Goal: Book appointment/travel/reservation

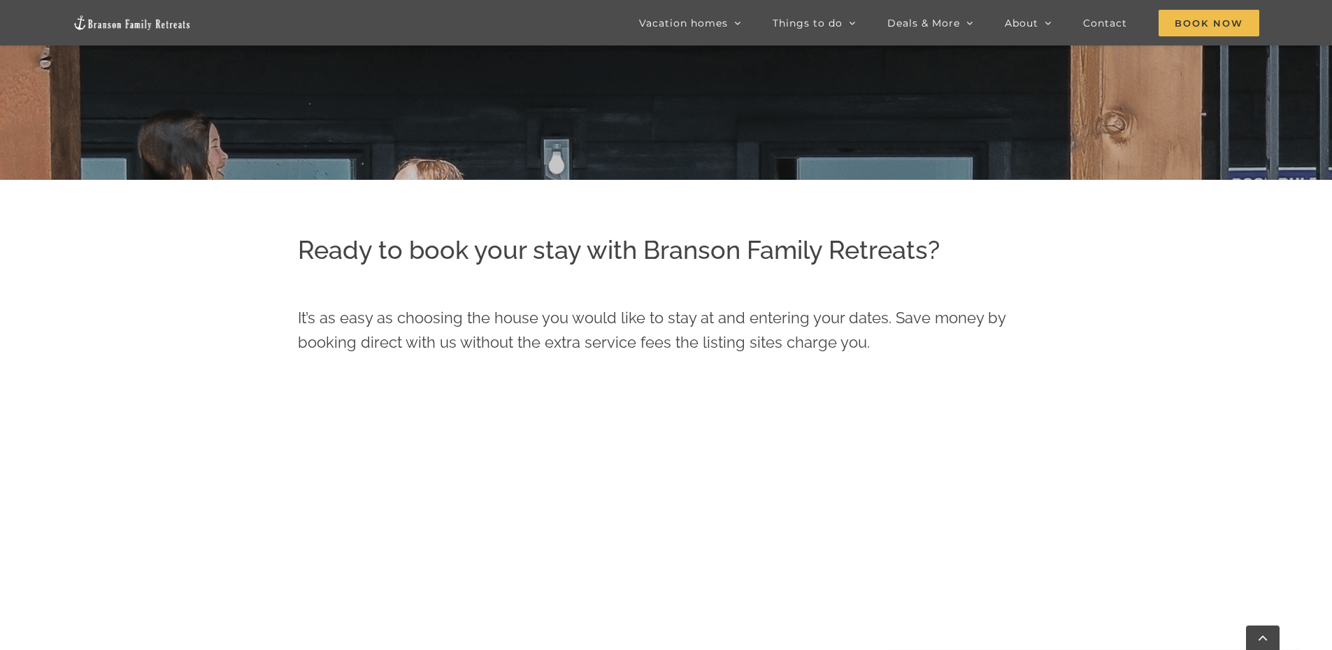
scroll to position [494, 0]
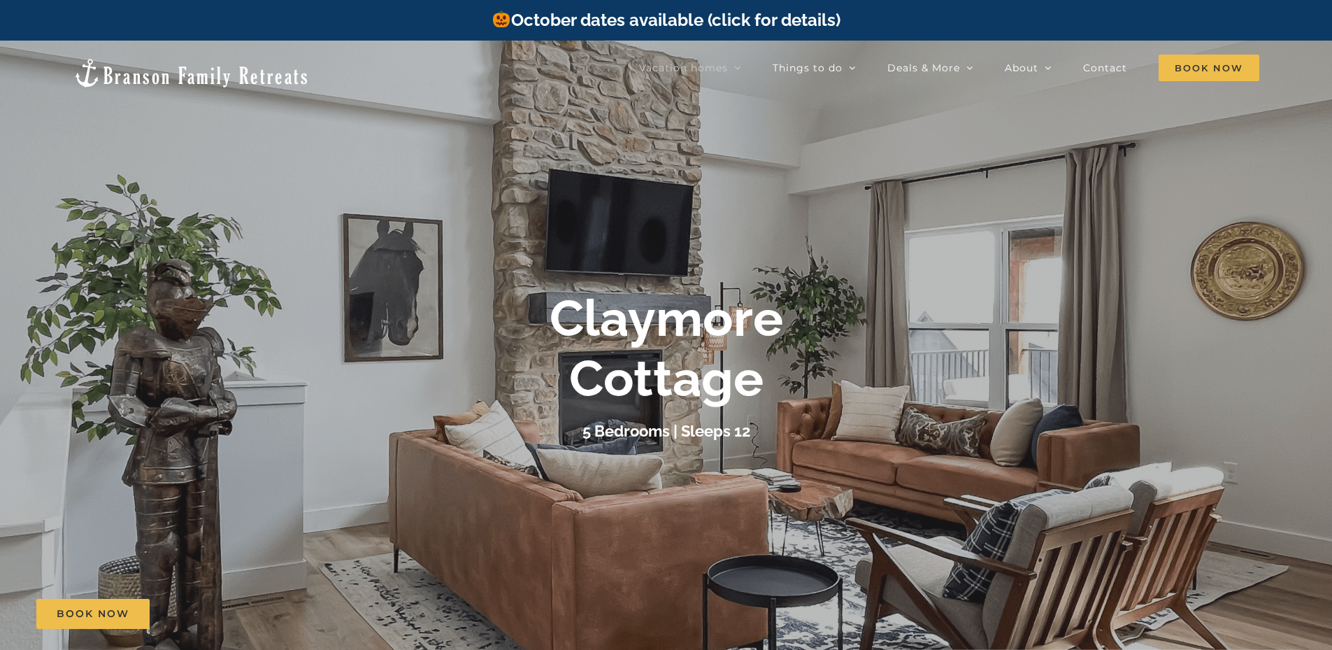
click at [897, 271] on div at bounding box center [666, 366] width 1332 height 650
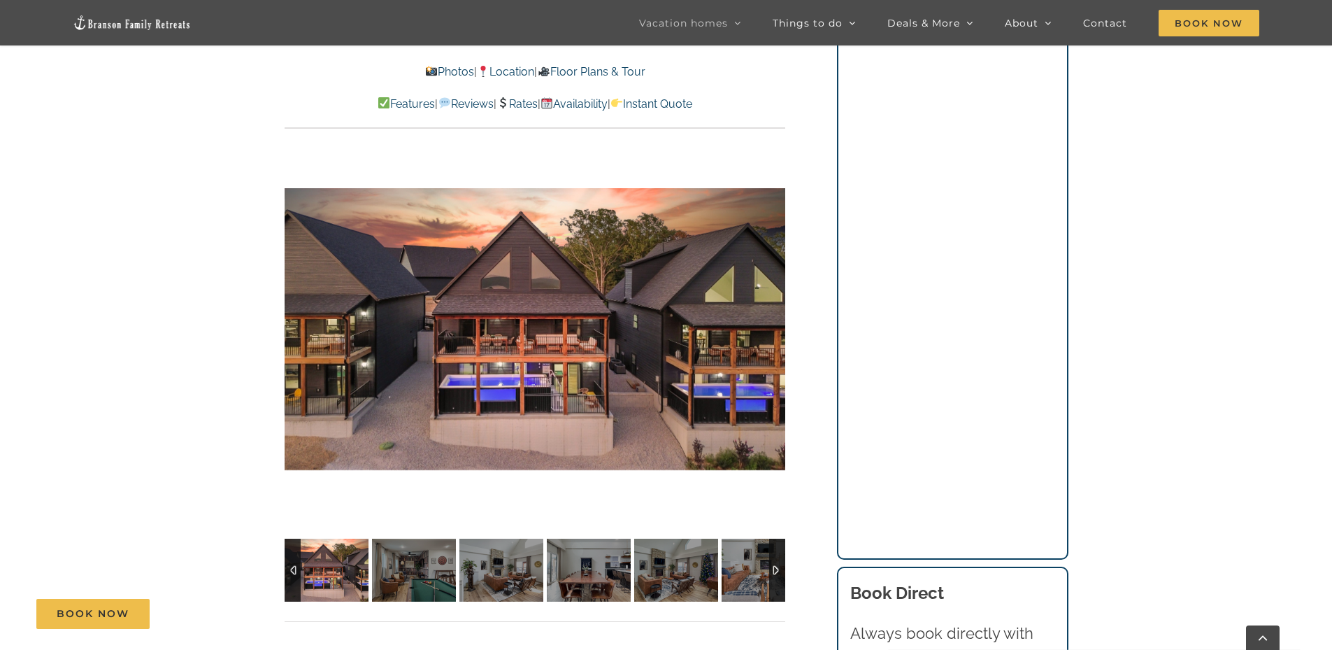
scroll to position [1049, 0]
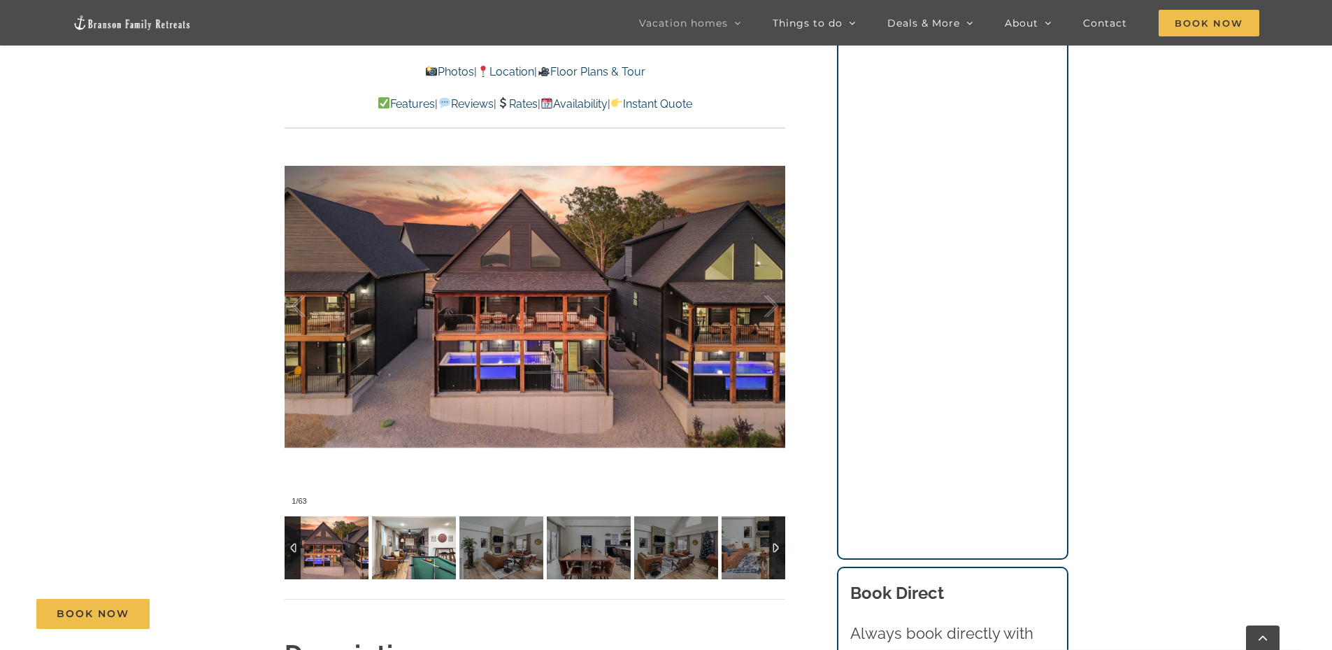
click at [409, 543] on img at bounding box center [414, 547] width 84 height 63
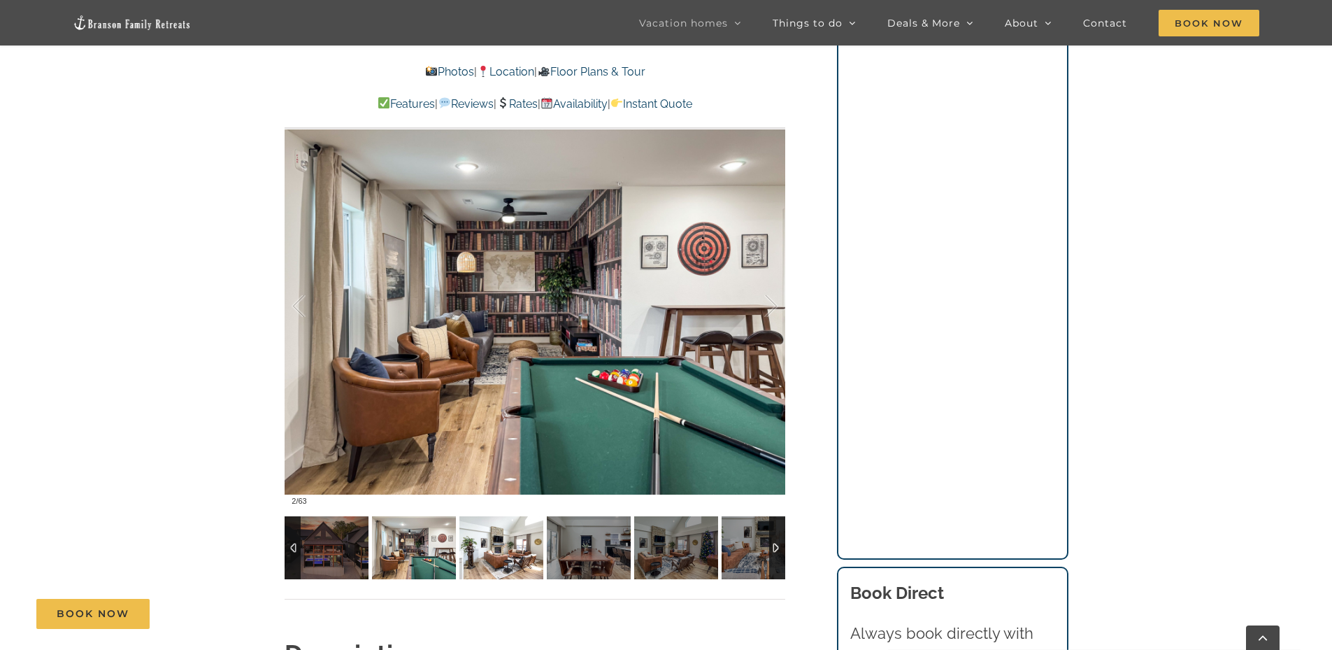
click at [480, 536] on img at bounding box center [501, 547] width 84 height 63
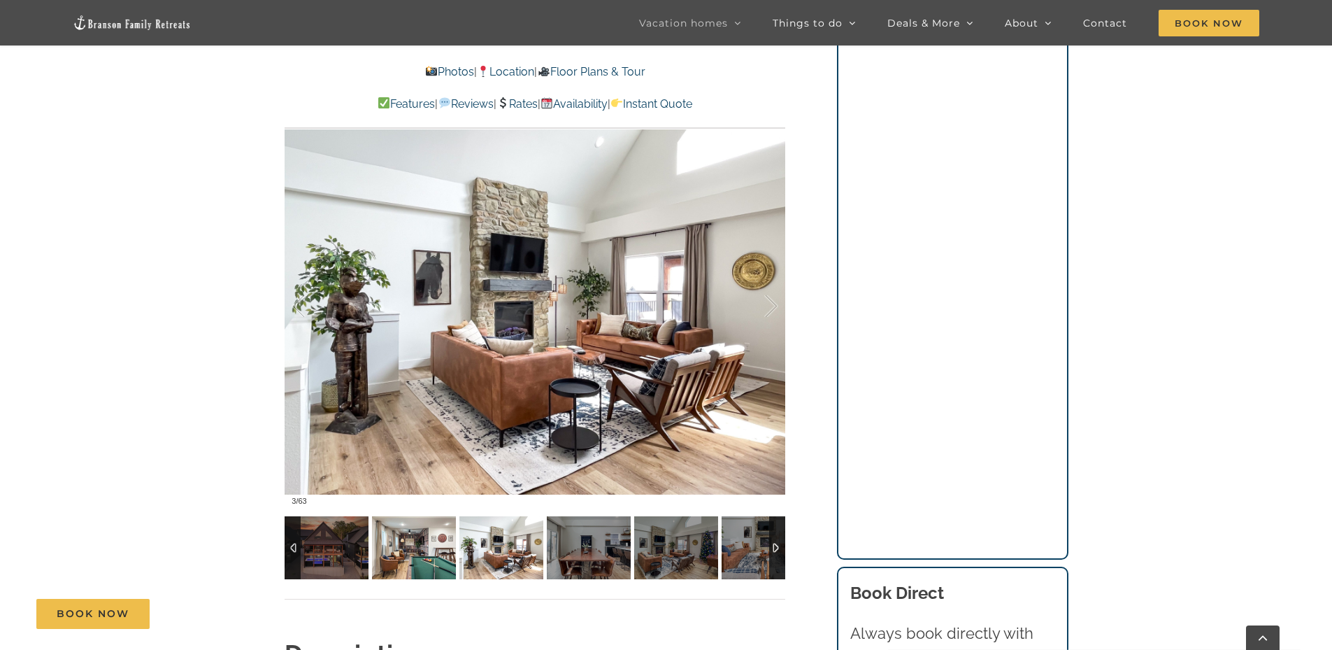
click at [399, 556] on img at bounding box center [414, 547] width 84 height 63
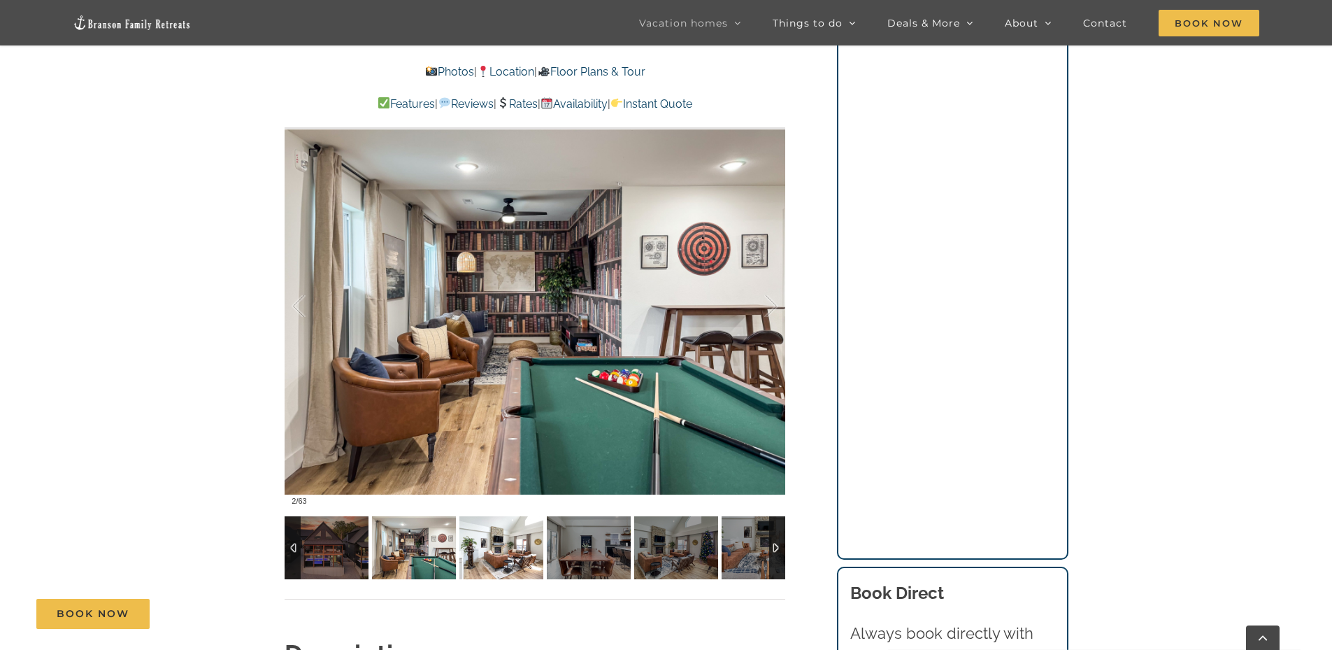
click at [507, 545] on img at bounding box center [501, 547] width 84 height 63
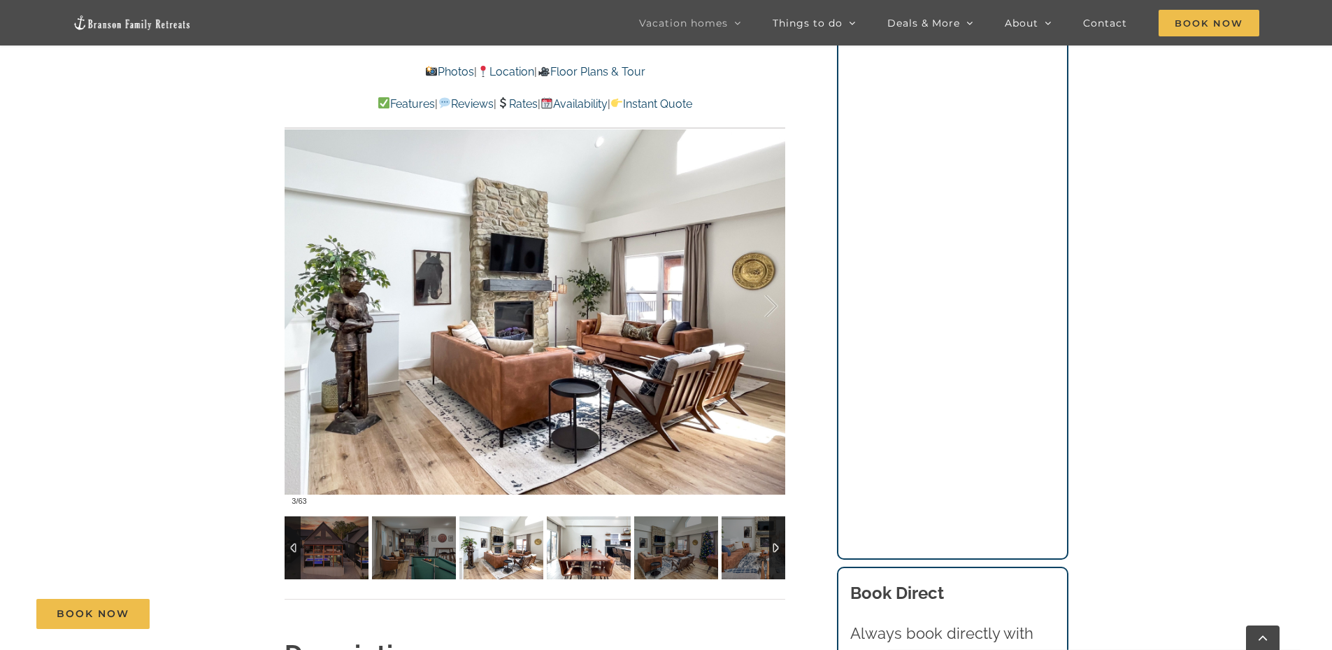
click at [576, 538] on img at bounding box center [589, 547] width 84 height 63
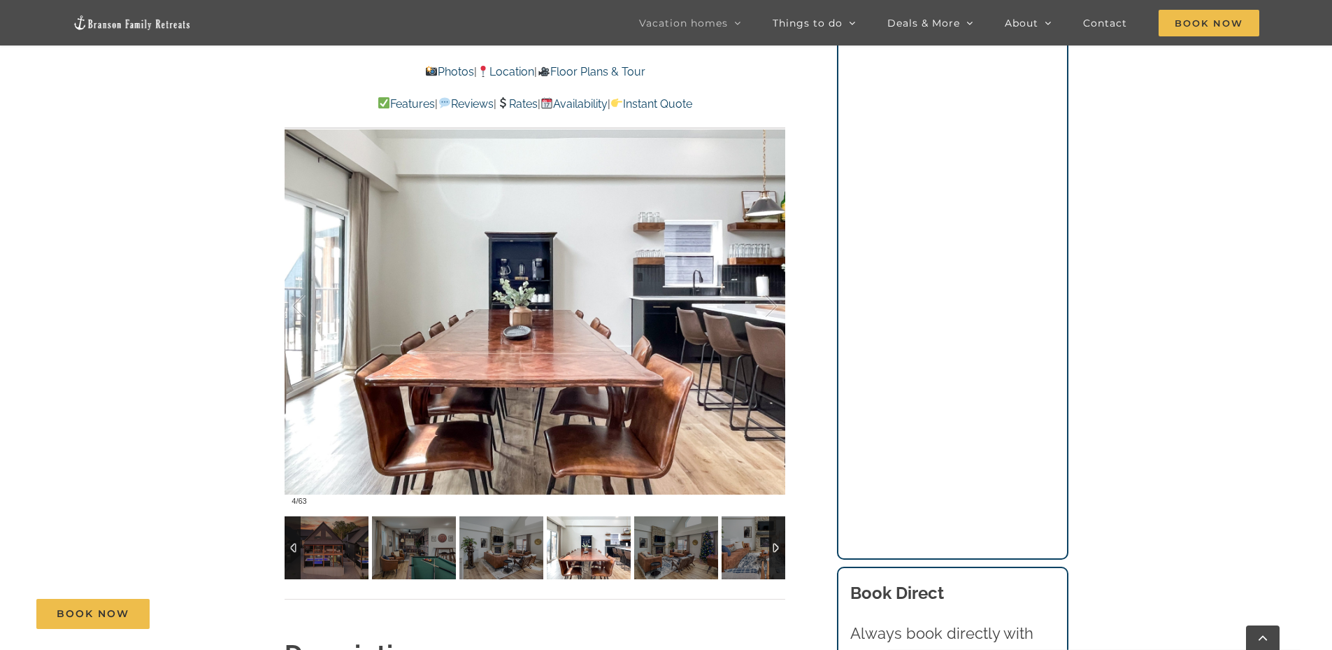
click at [597, 553] on img at bounding box center [589, 547] width 84 height 63
click at [658, 548] on img at bounding box center [676, 547] width 84 height 63
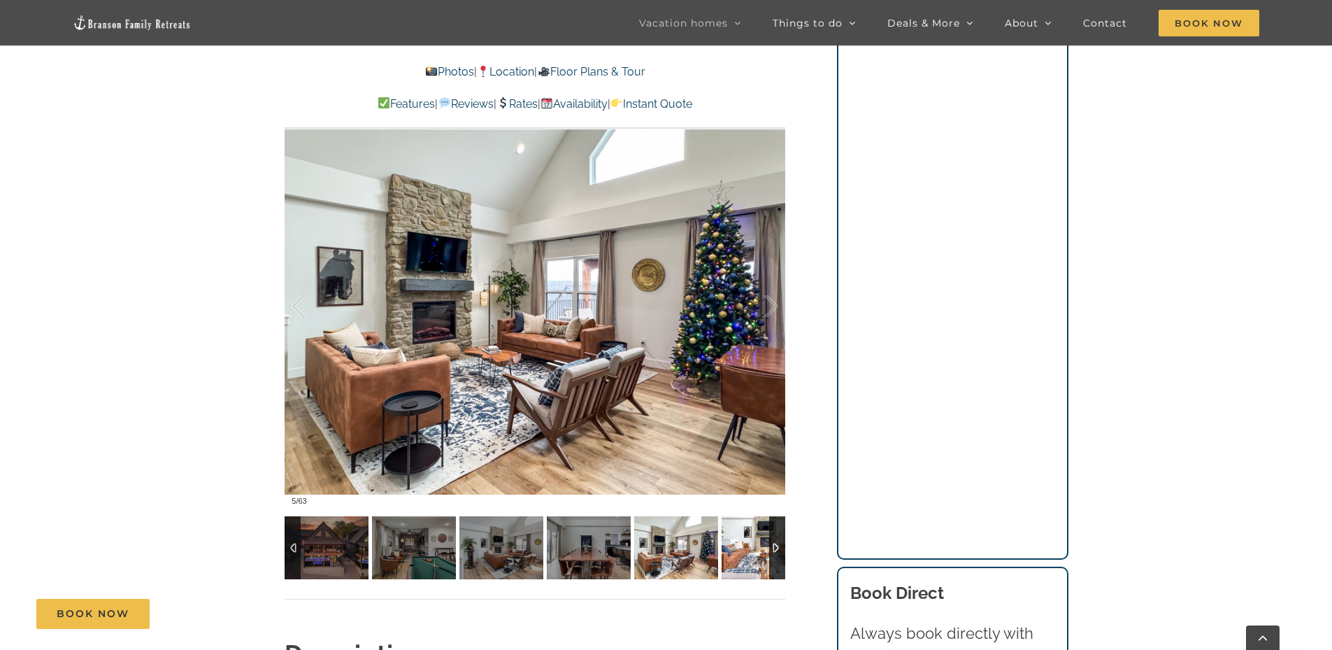
click at [739, 533] on img at bounding box center [764, 547] width 84 height 63
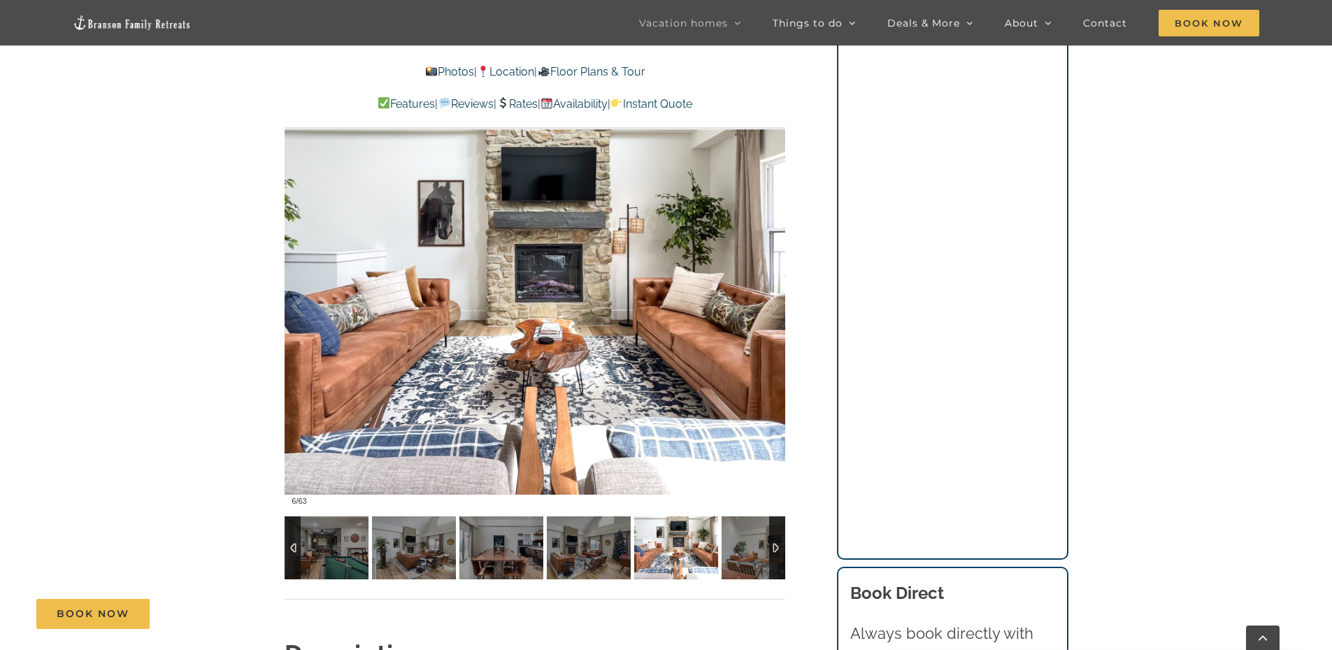
click at [775, 545] on div at bounding box center [777, 547] width 16 height 63
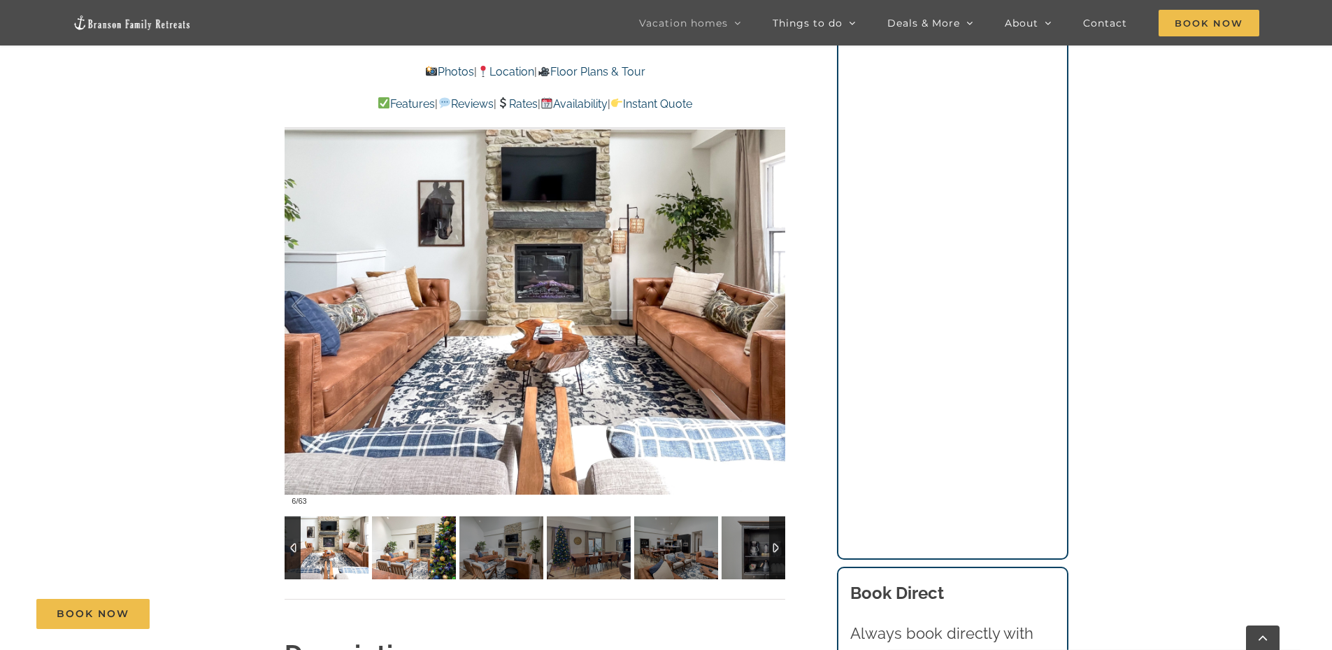
click at [419, 552] on img at bounding box center [414, 547] width 84 height 63
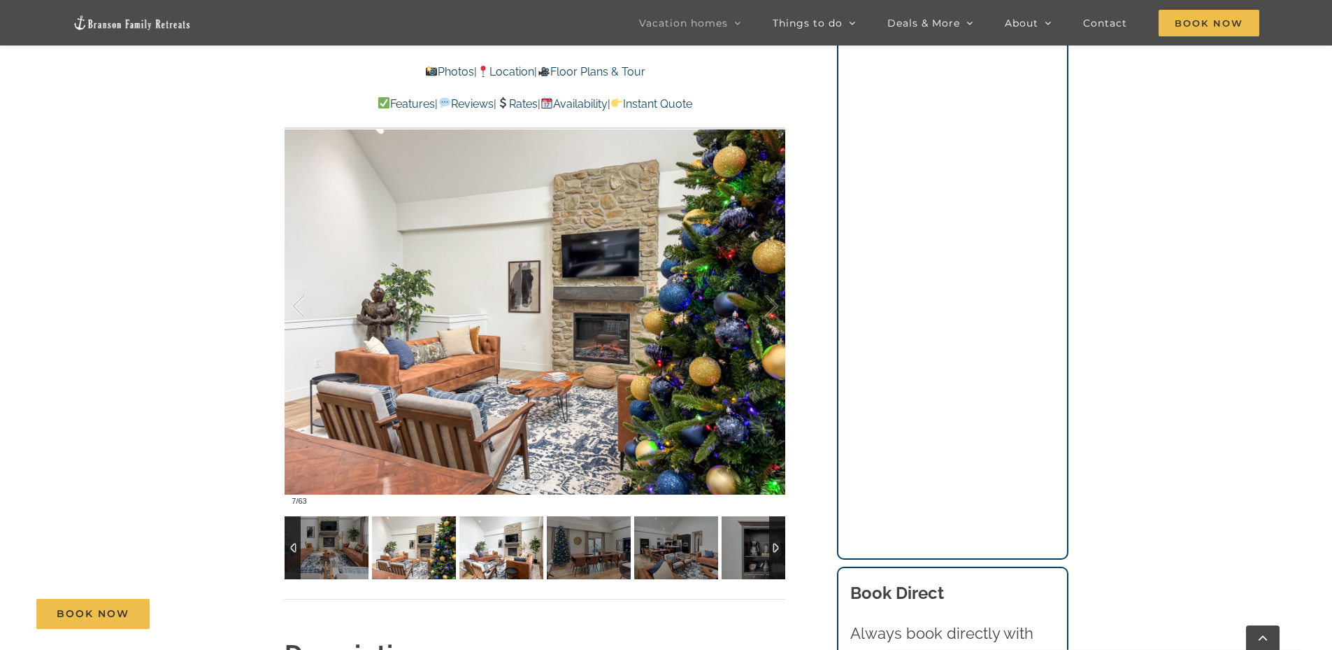
click at [482, 537] on img at bounding box center [501, 547] width 84 height 63
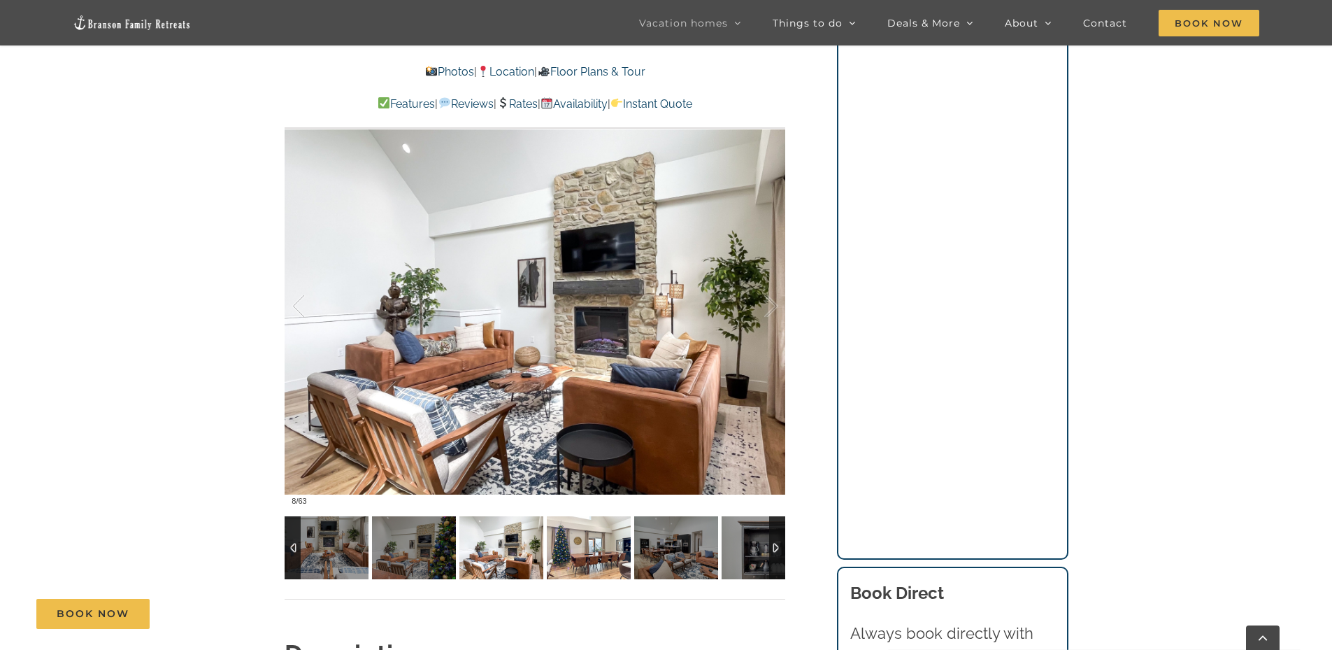
click at [564, 542] on img at bounding box center [589, 547] width 84 height 63
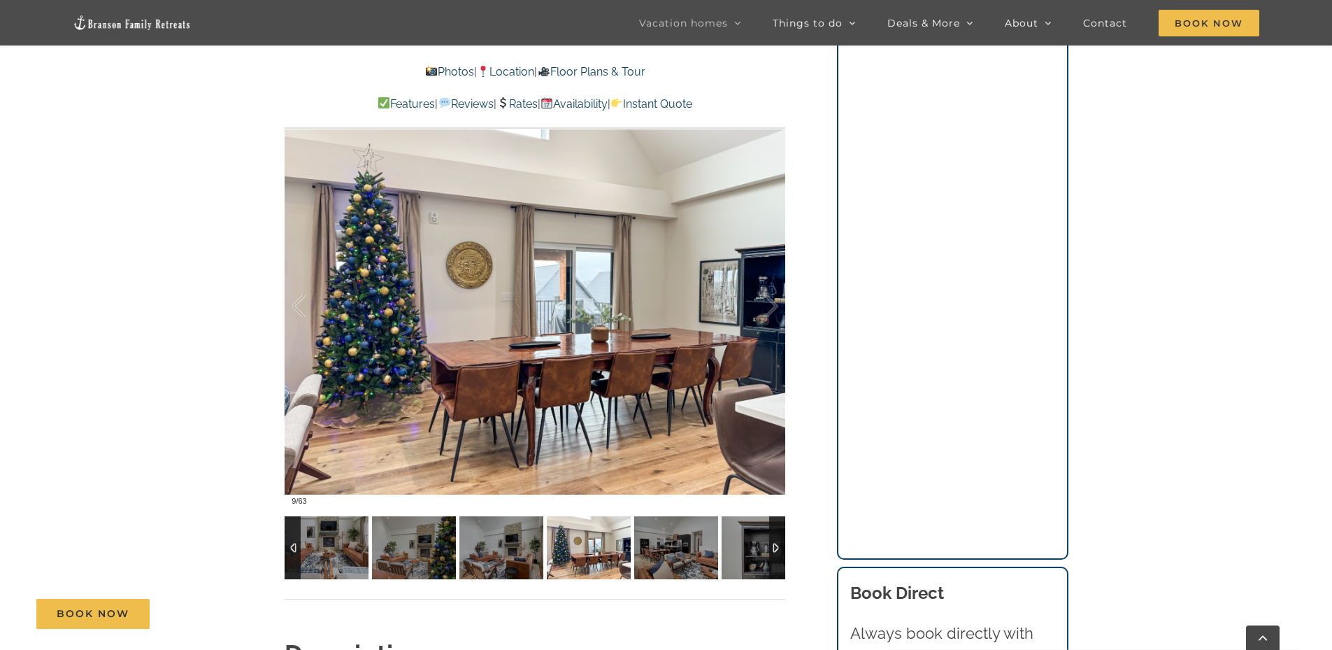
click at [593, 540] on img at bounding box center [589, 547] width 84 height 63
click at [665, 537] on img at bounding box center [676, 547] width 84 height 63
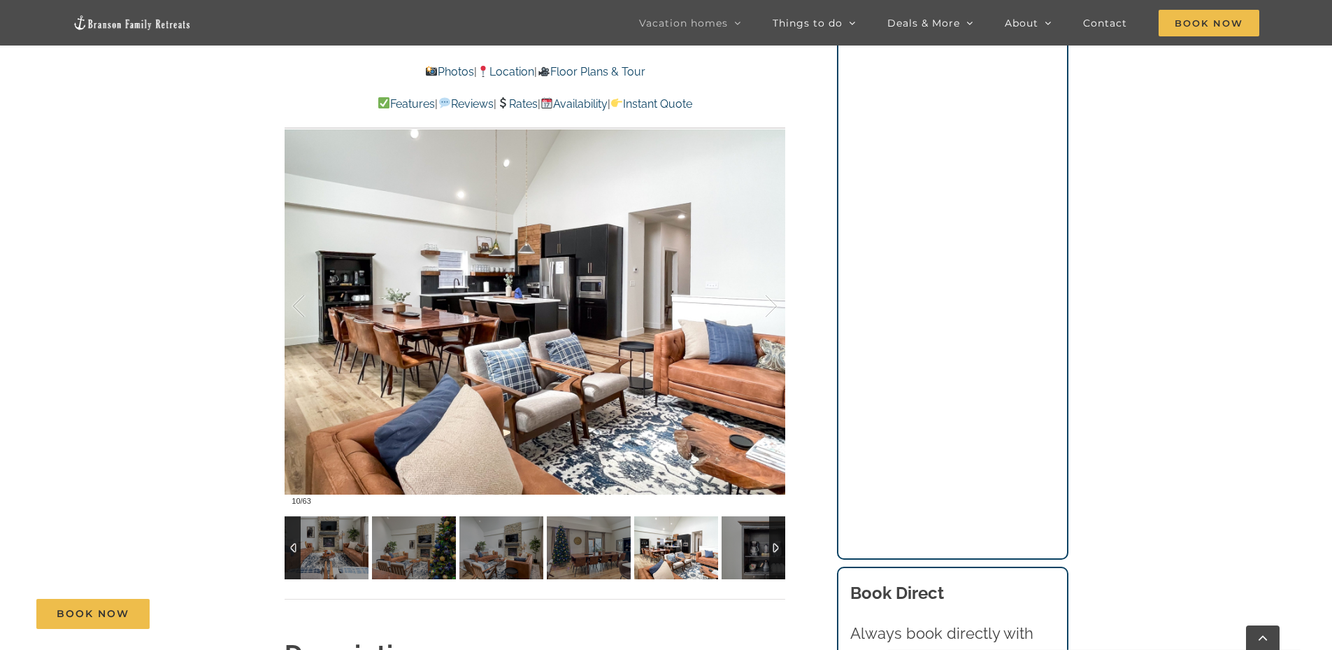
click at [697, 538] on img at bounding box center [676, 547] width 84 height 63
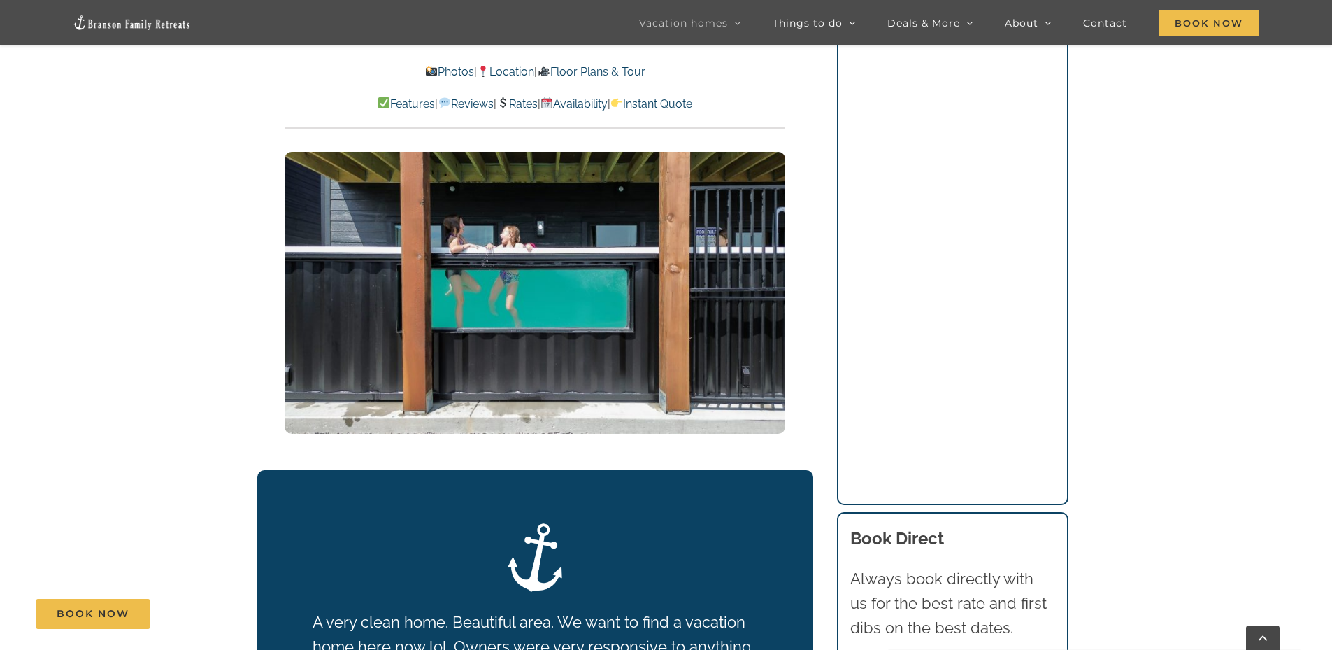
scroll to position [2448, 0]
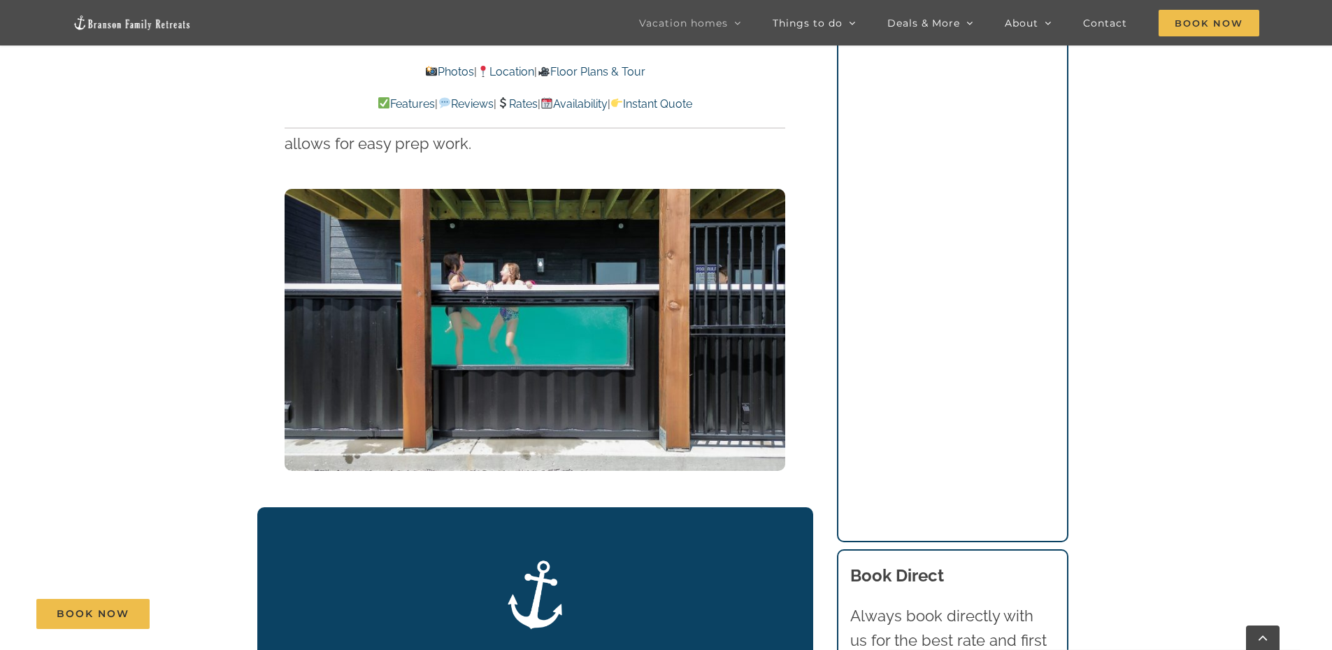
click at [494, 353] on img at bounding box center [535, 330] width 501 height 282
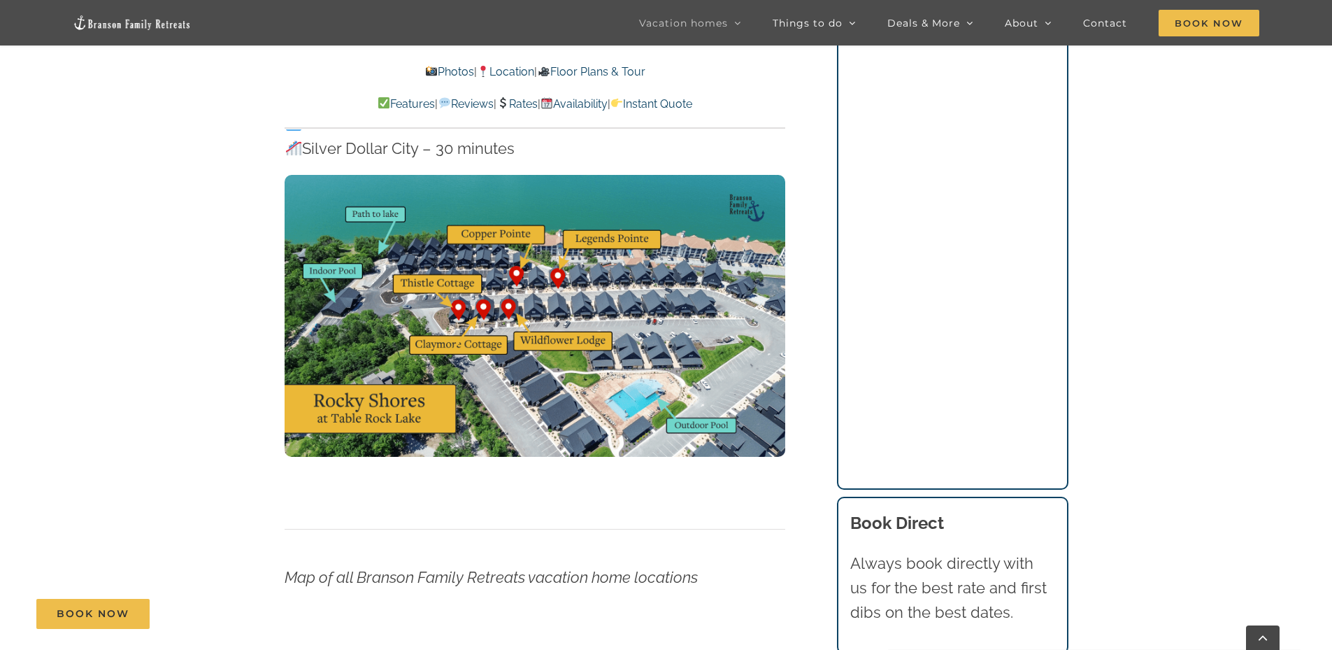
scroll to position [4596, 0]
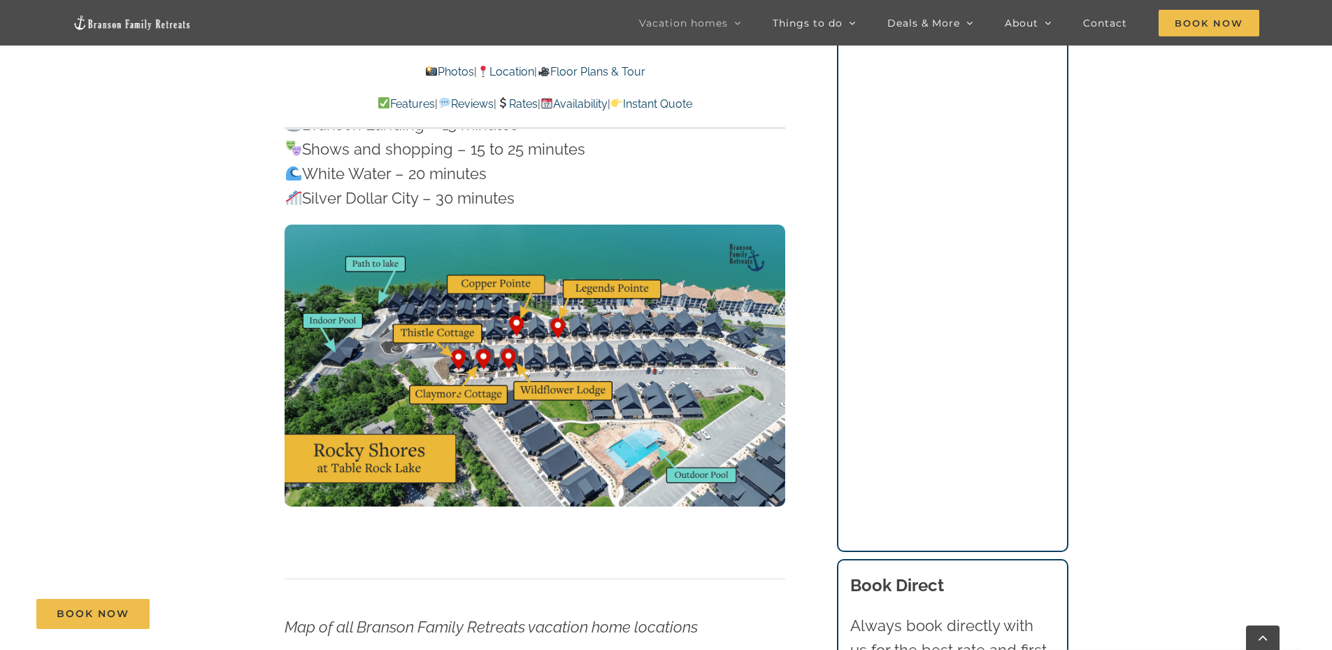
click at [466, 364] on img at bounding box center [535, 365] width 501 height 282
click at [466, 367] on img at bounding box center [535, 365] width 501 height 282
click at [510, 331] on img at bounding box center [535, 365] width 501 height 282
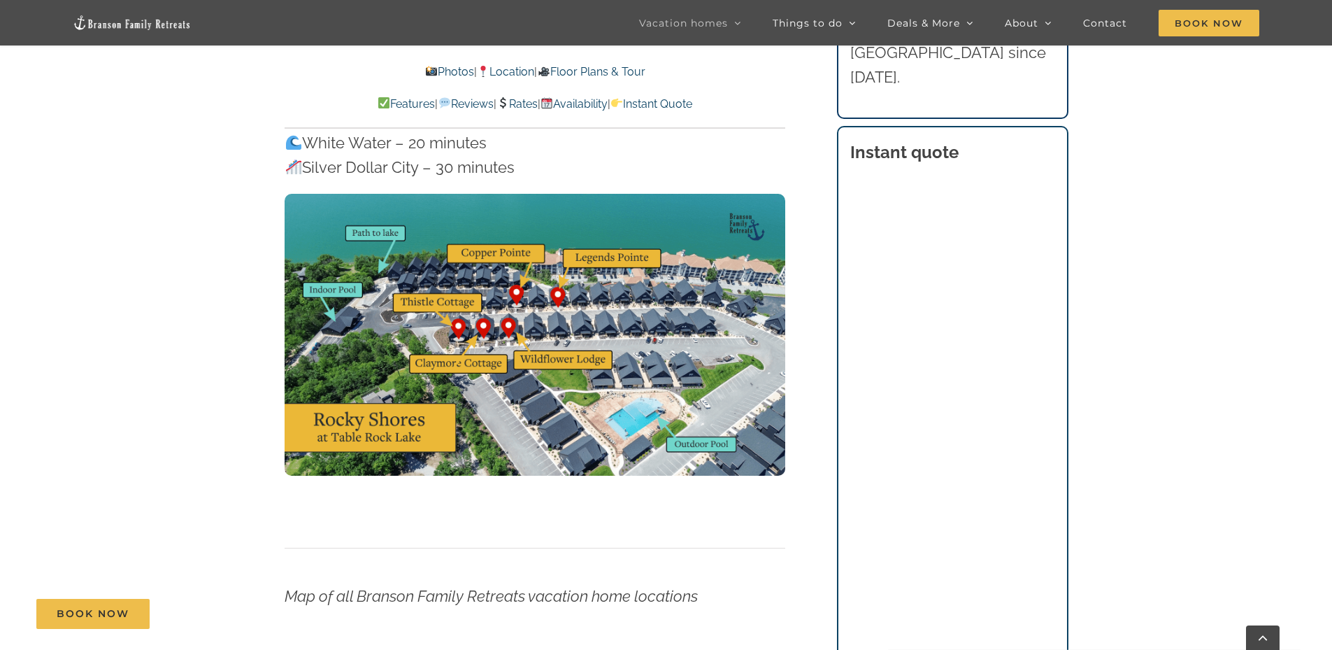
scroll to position [4526, 0]
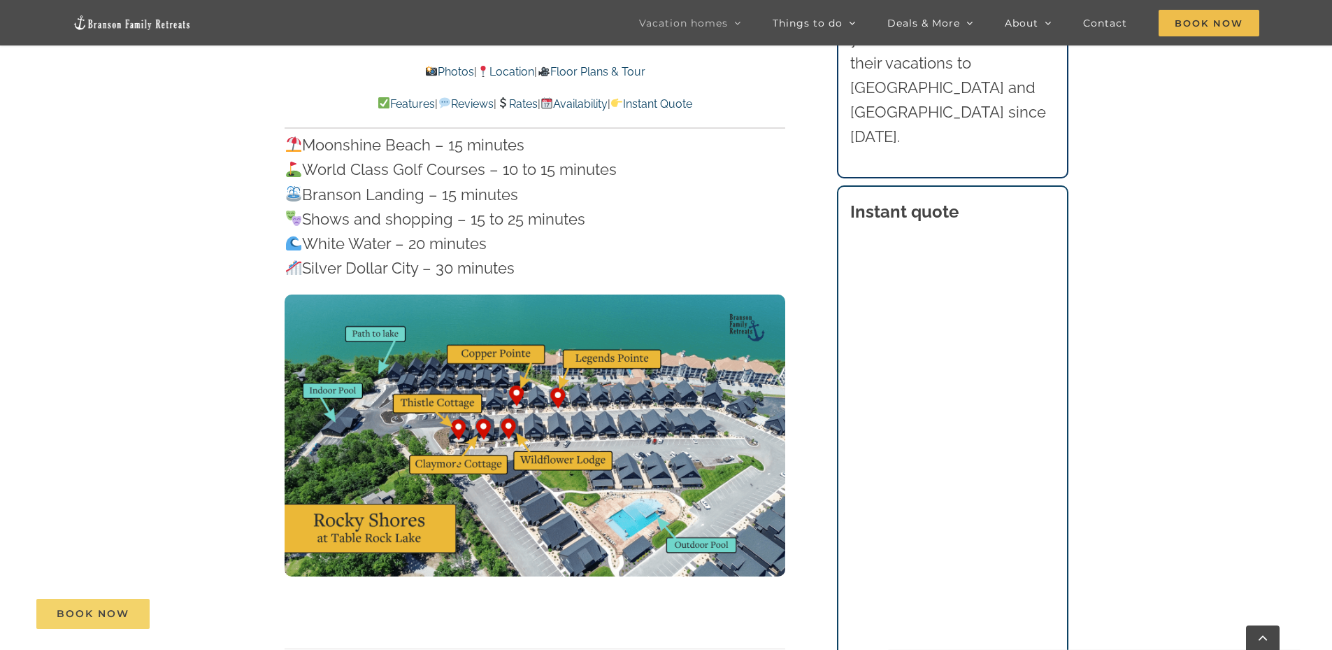
click at [115, 608] on span "Book Now" at bounding box center [93, 614] width 73 height 12
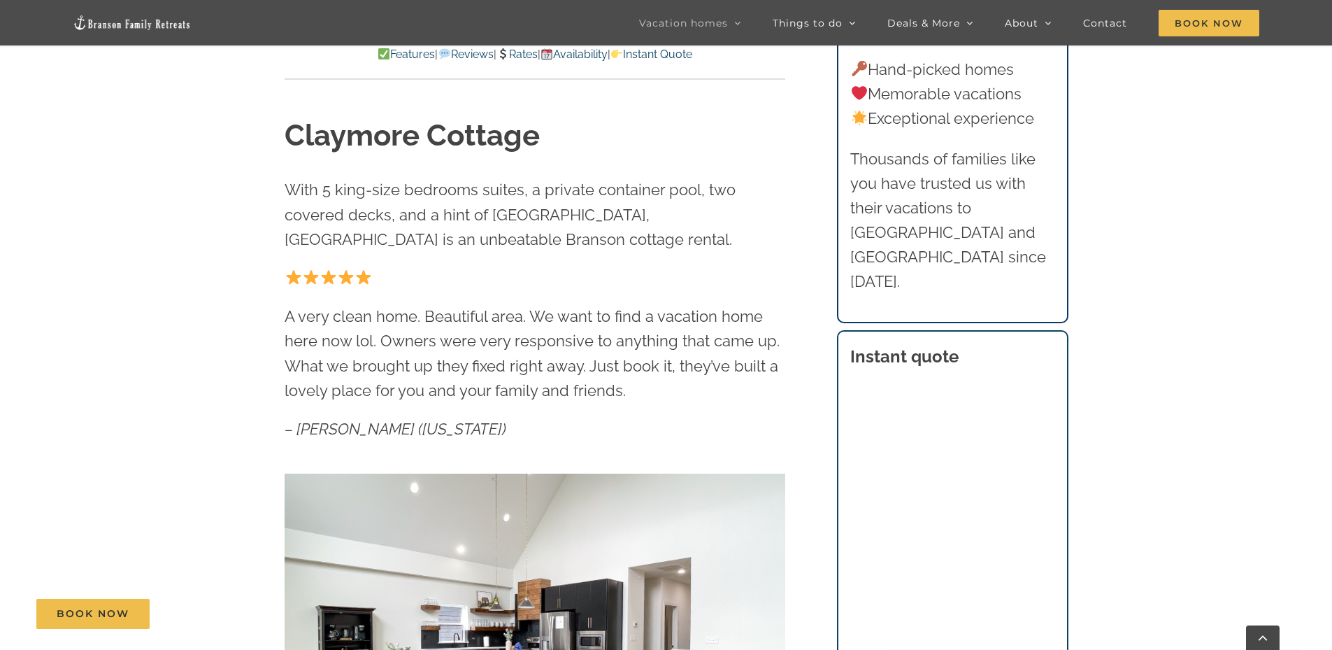
scroll to position [332, 0]
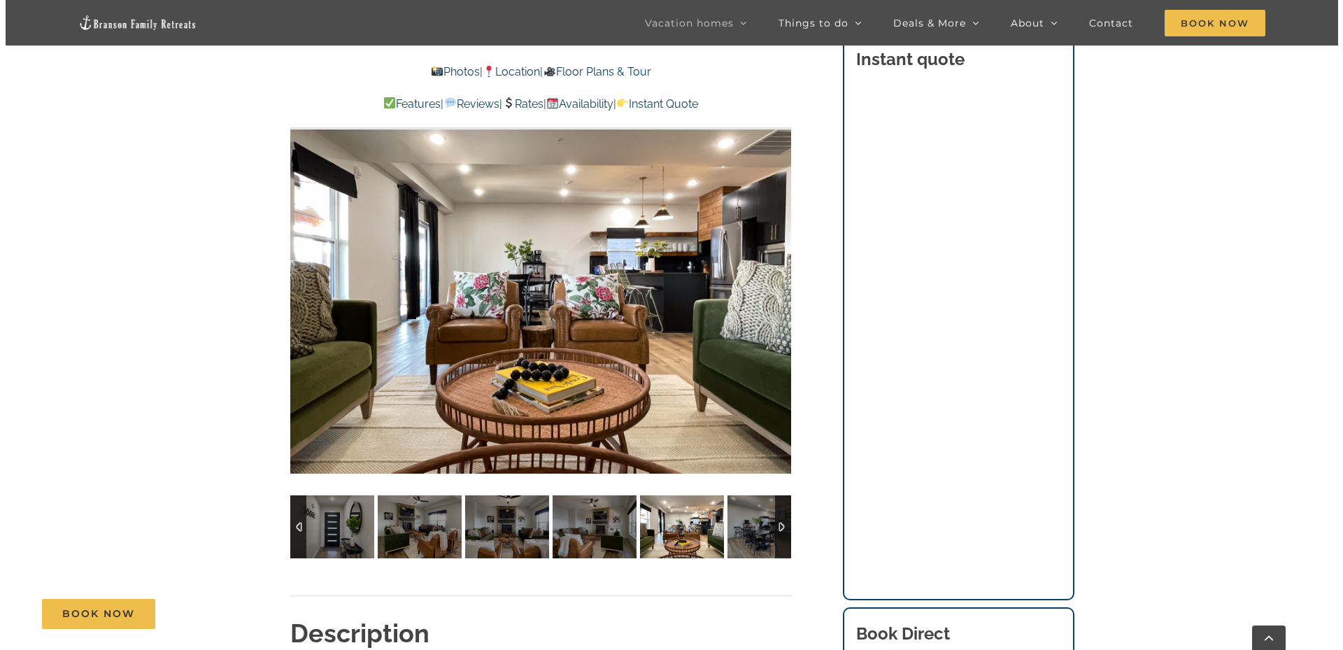
scroll to position [1055, 0]
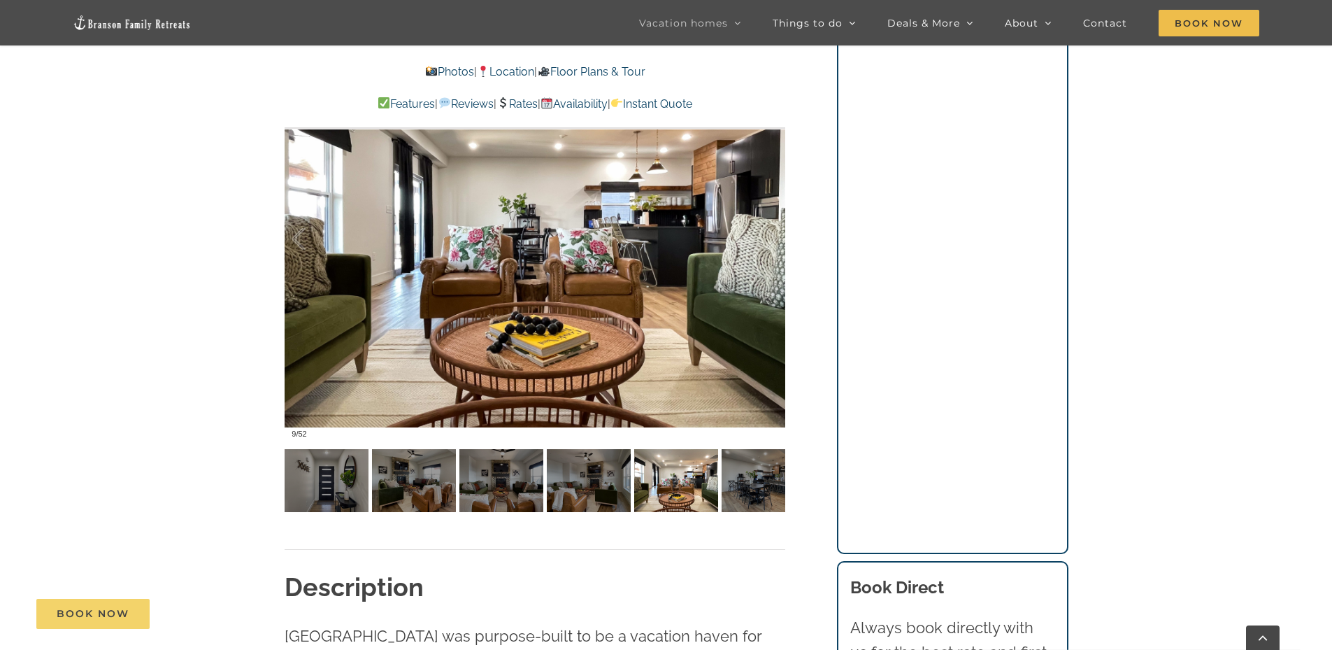
click at [80, 609] on span "Book Now" at bounding box center [93, 614] width 73 height 12
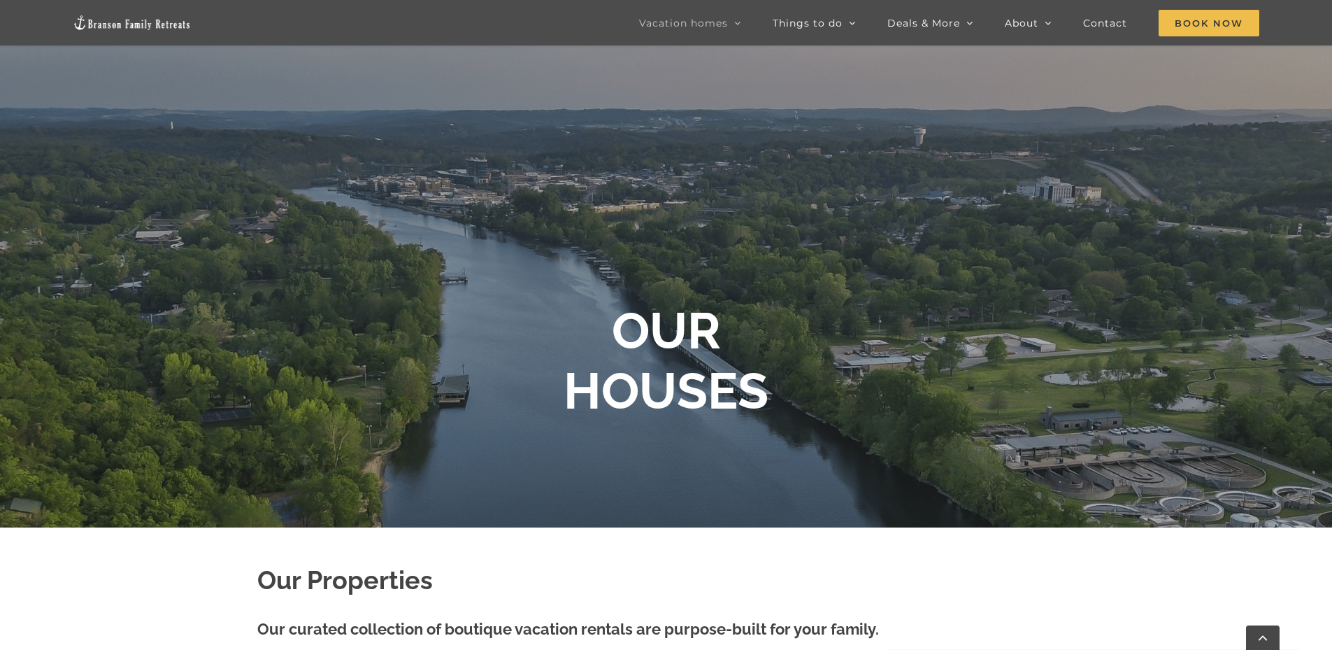
scroll to position [166, 0]
